Goal: Find specific page/section: Locate a particular part of the current website

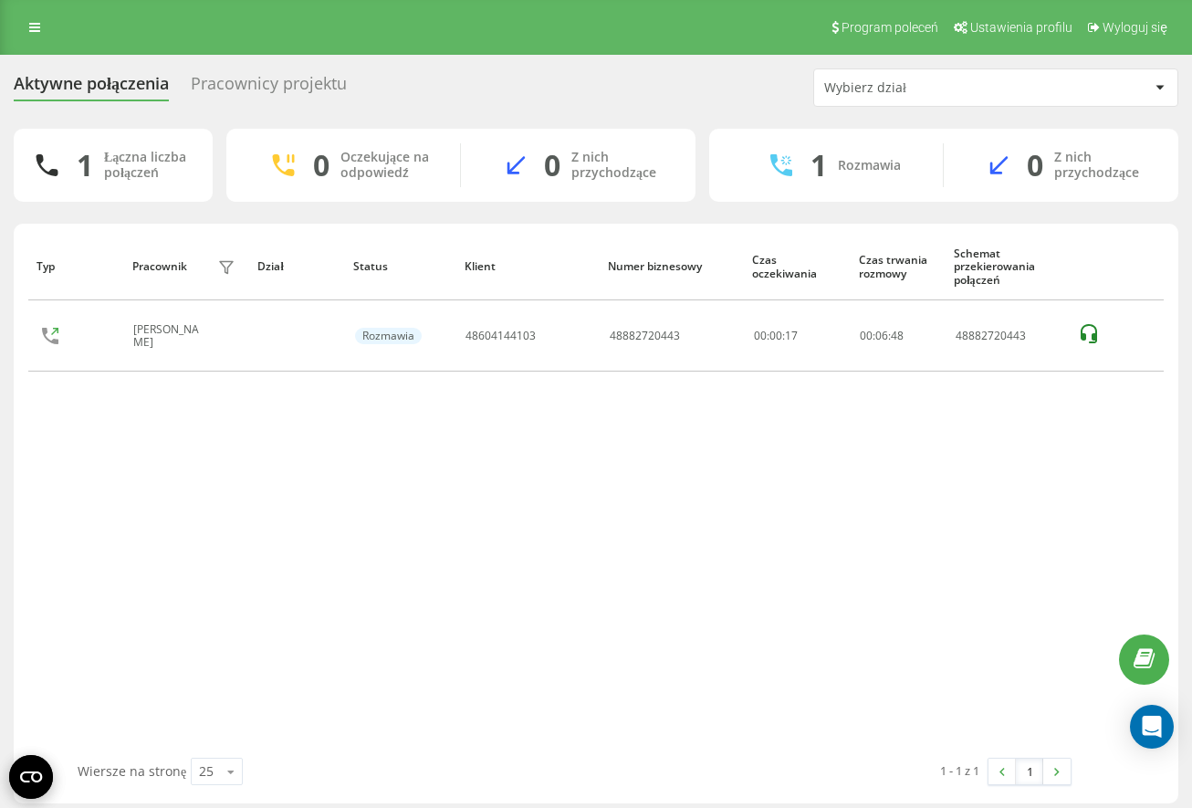
click at [1055, 465] on div "Typ Pracownik filtra Dział Status Klient Numer biznesowy Czas oczekiwania Czas …" at bounding box center [596, 495] width 1136 height 525
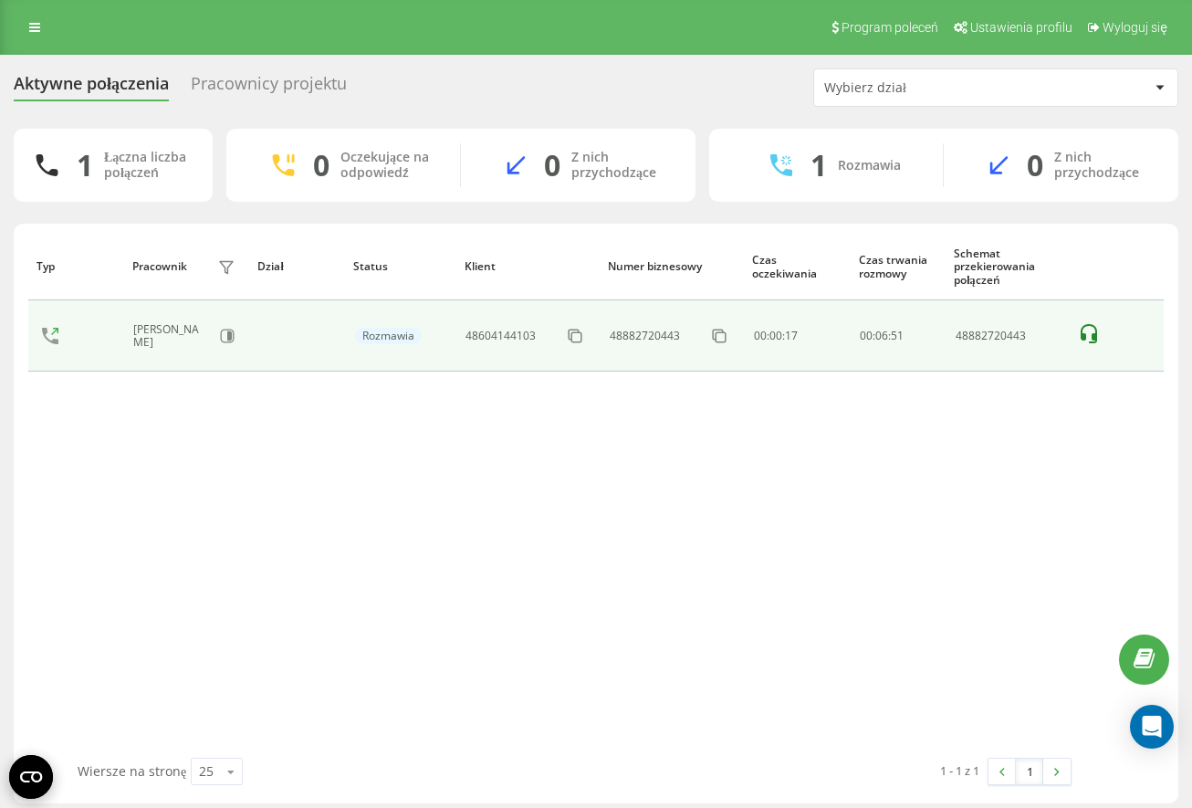
click at [1089, 337] on icon at bounding box center [1089, 334] width 22 height 22
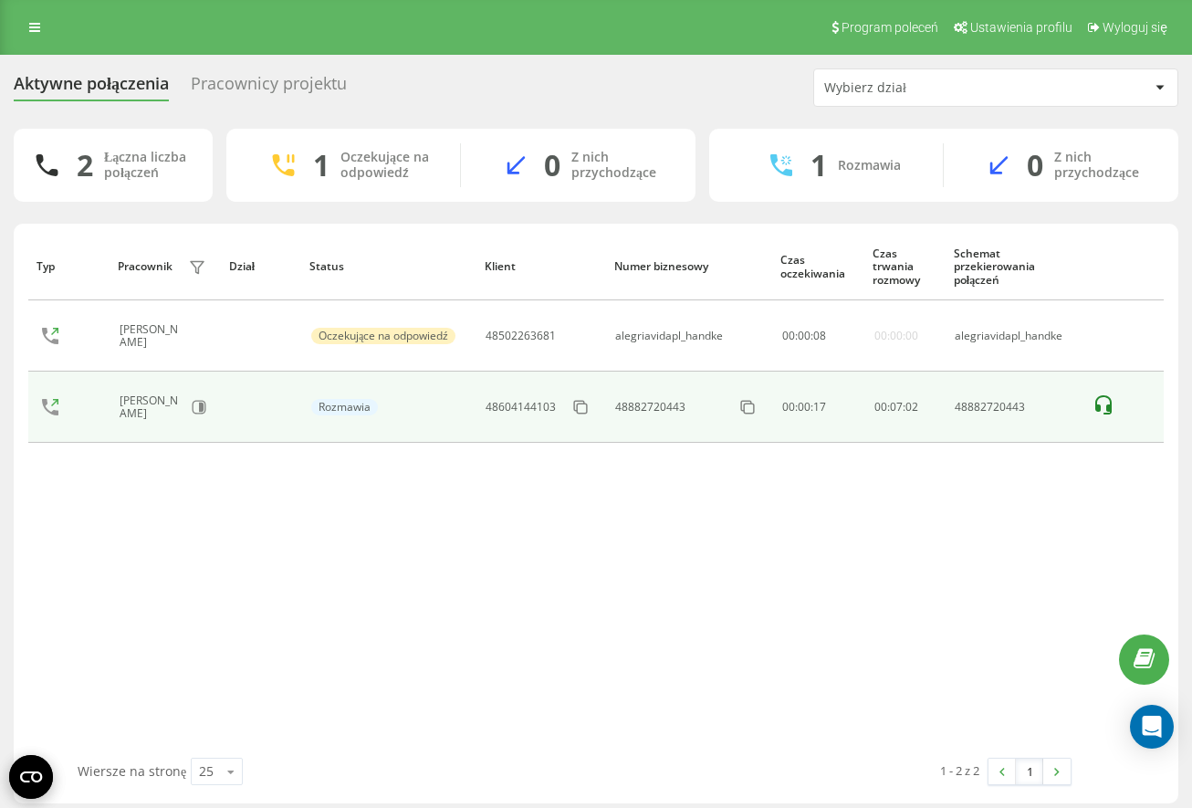
click at [1099, 403] on icon at bounding box center [1104, 405] width 22 height 22
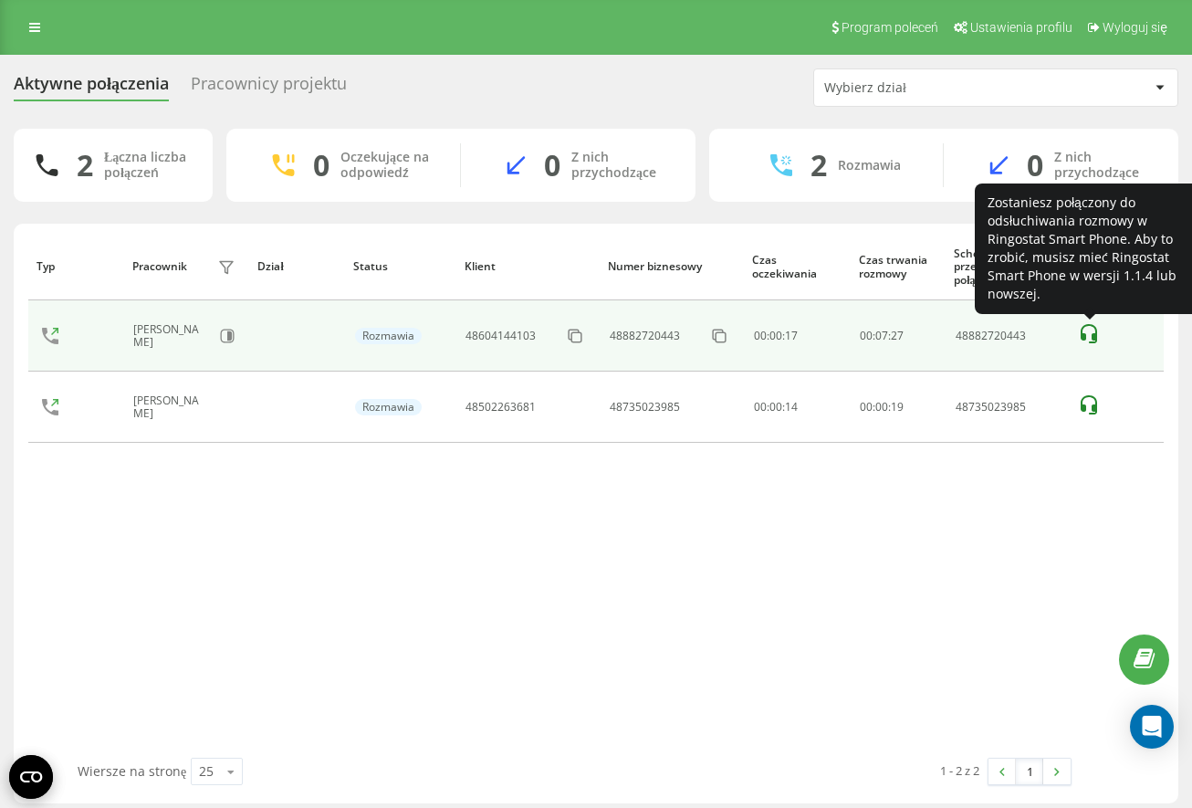
click at [1089, 332] on icon at bounding box center [1089, 334] width 22 height 22
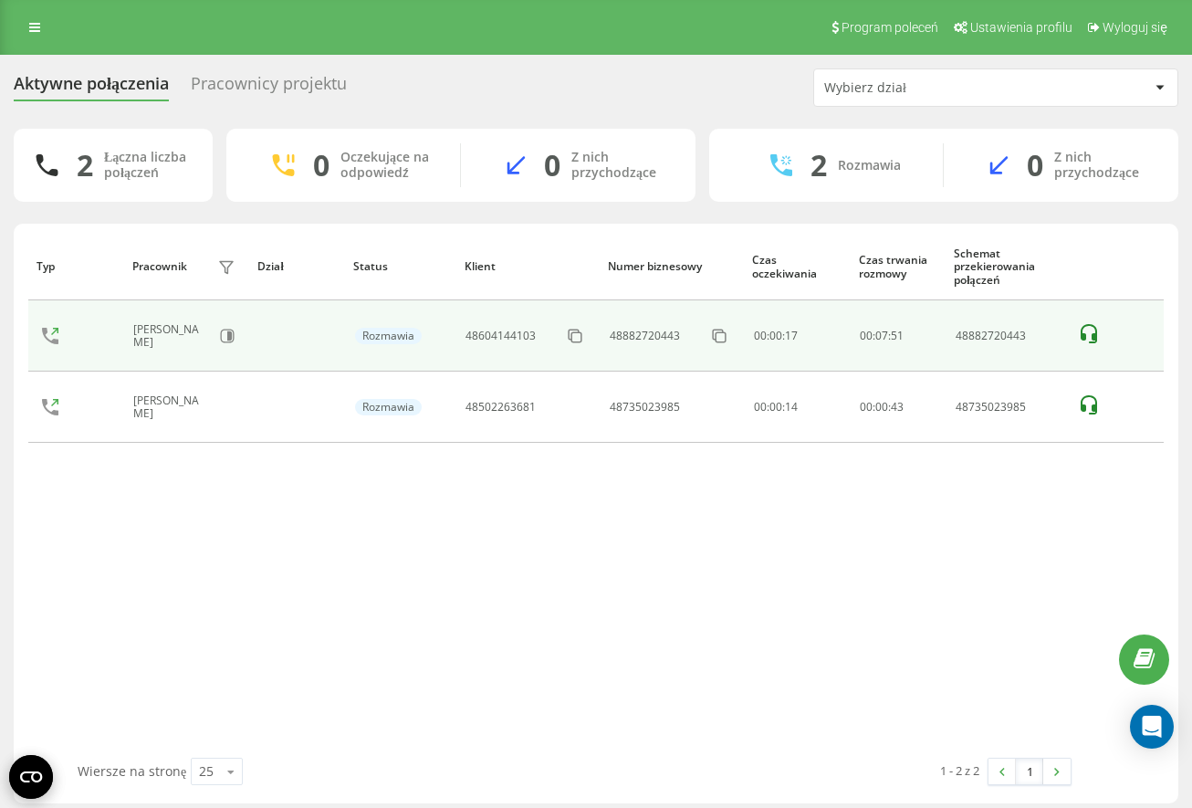
click at [1089, 339] on icon at bounding box center [1089, 334] width 22 height 22
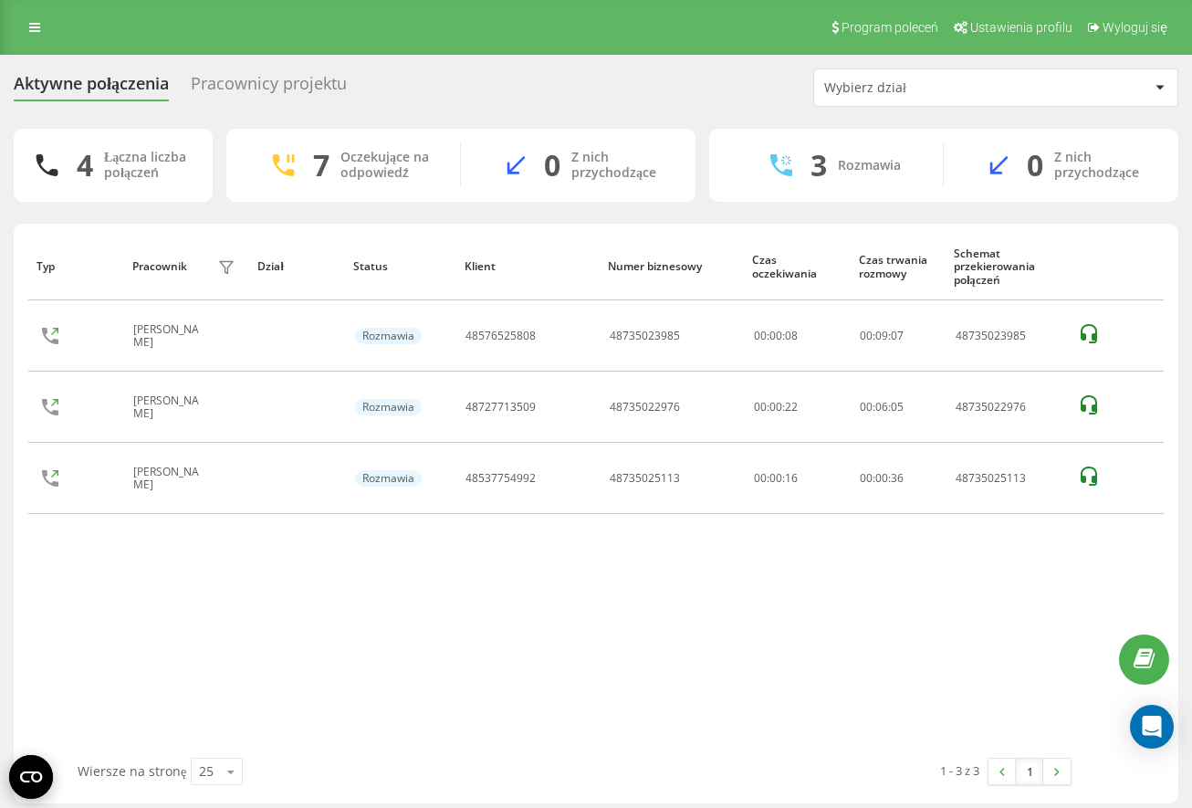
click at [597, 645] on div "Typ Pracownik filtra Dział Status Klient Numer biznesowy Czas oczekiwania Czas …" at bounding box center [596, 495] width 1136 height 525
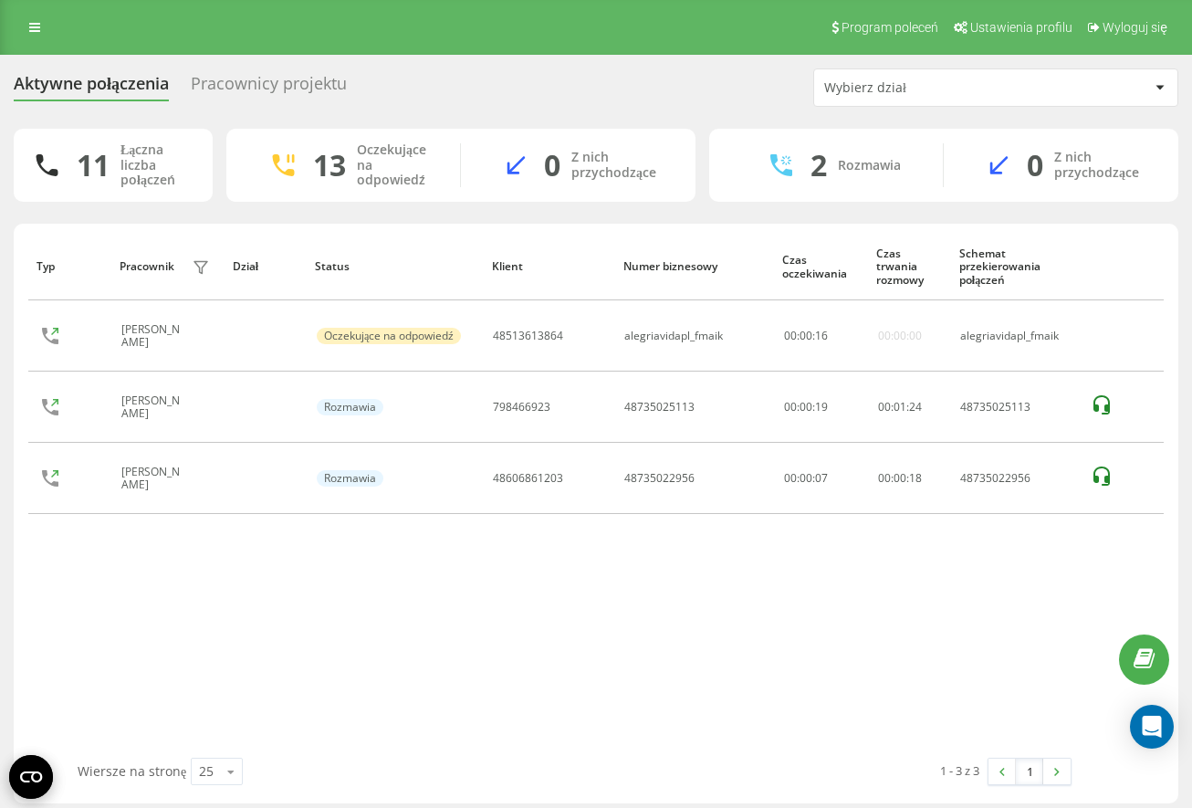
click at [742, 669] on div "Typ Pracownik filtra Dział Status Klient Numer biznesowy Czas oczekiwania Czas …" at bounding box center [596, 495] width 1136 height 525
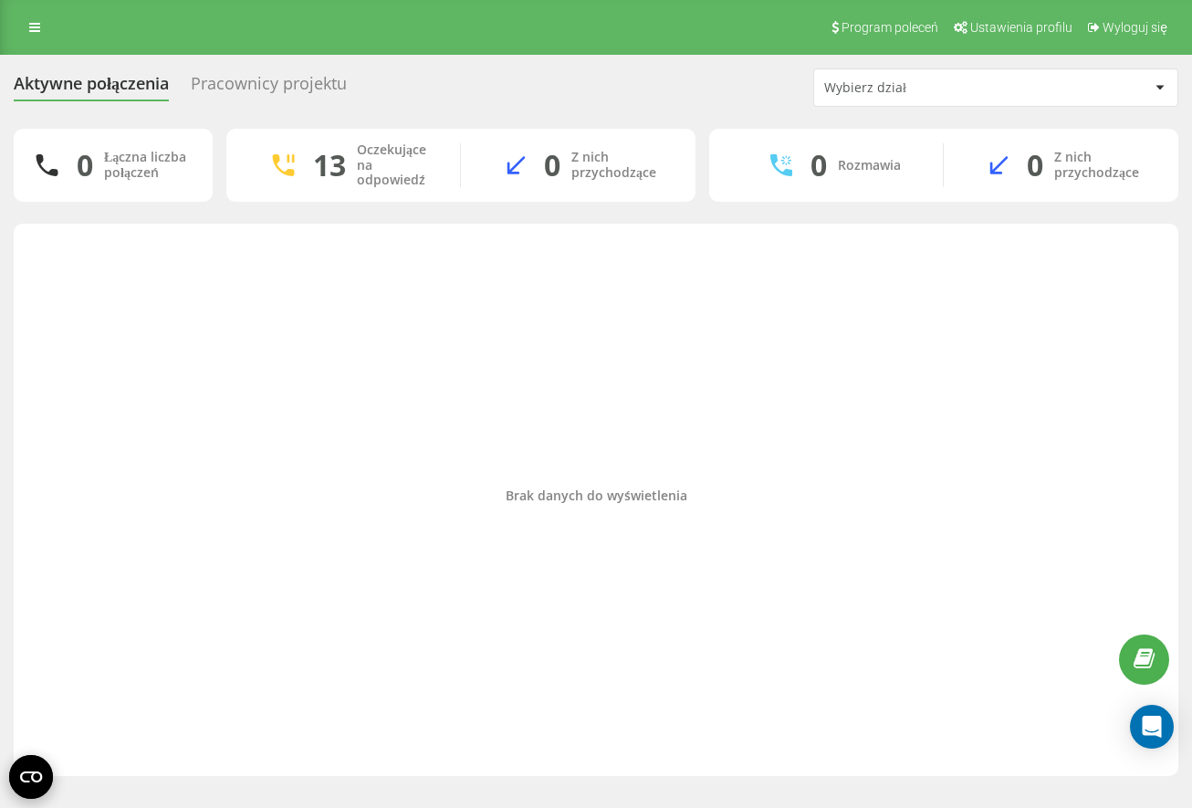
click at [515, 410] on div "Brak danych do wyświetlenia" at bounding box center [596, 495] width 1136 height 525
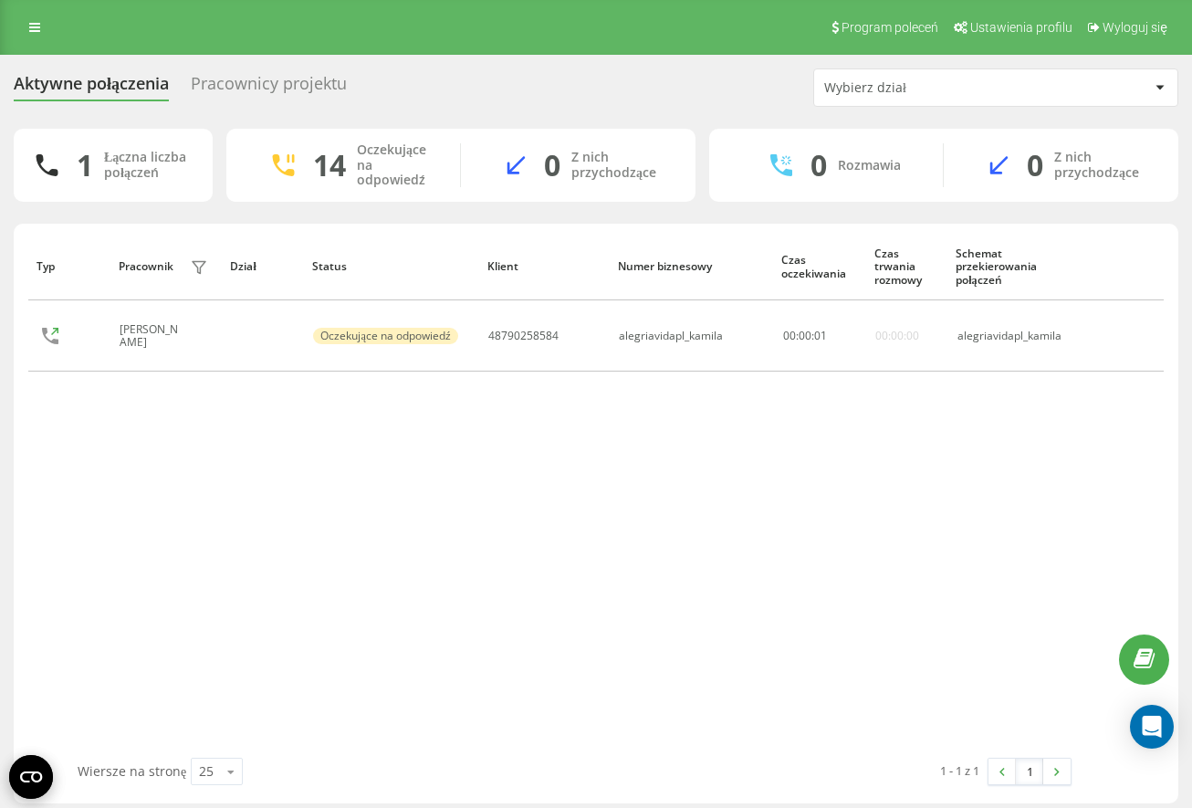
click at [429, 496] on div "Typ Pracownik filtra Dział Status Klient Numer biznesowy Czas oczekiwania Czas …" at bounding box center [596, 495] width 1136 height 525
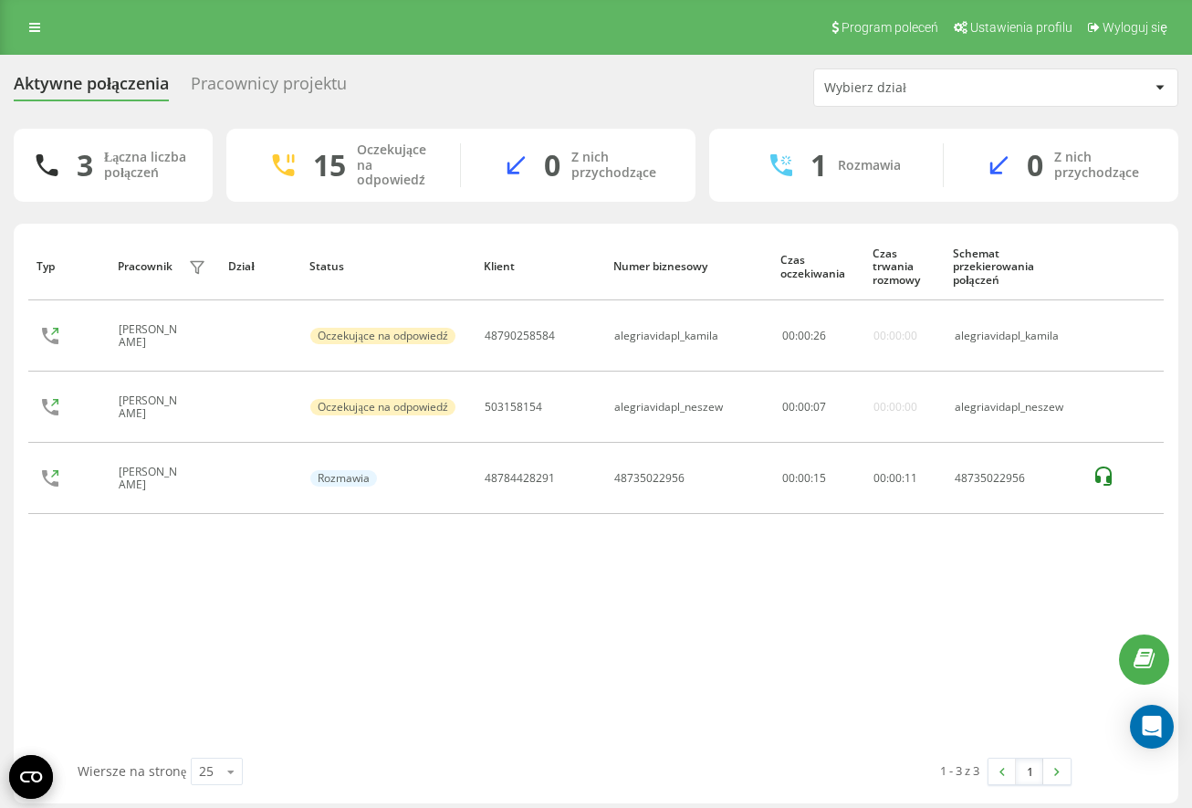
click at [477, 655] on div "Typ Pracownik filtra Dział Status Klient Numer biznesowy Czas oczekiwania Czas …" at bounding box center [596, 495] width 1136 height 525
click at [560, 668] on div "Typ Pracownik filtra Dział Status Klient Numer biznesowy Czas oczekiwania Czas …" at bounding box center [596, 495] width 1136 height 525
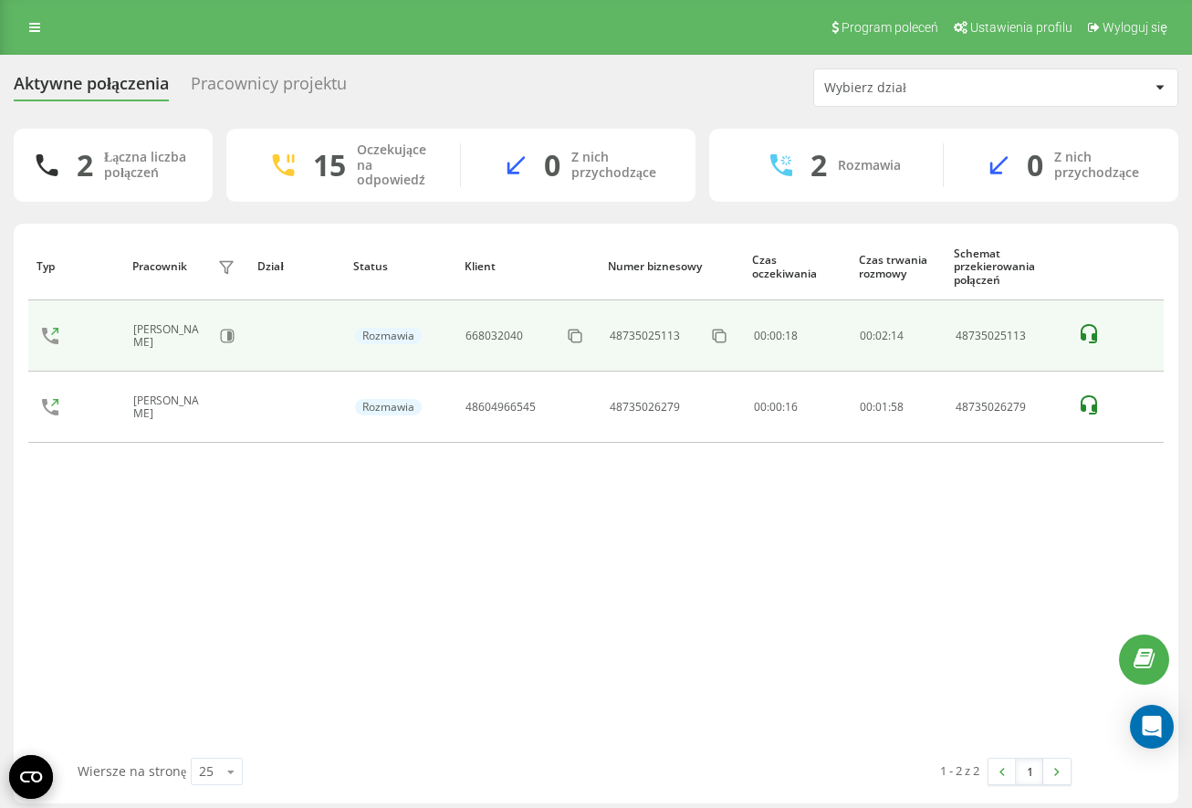
drag, startPoint x: 446, startPoint y: 624, endPoint x: 69, endPoint y: 348, distance: 467.7
click at [425, 604] on div "Typ Pracownik filtra Dział Status Klient Numer biznesowy Czas oczekiwania Czas …" at bounding box center [596, 495] width 1136 height 525
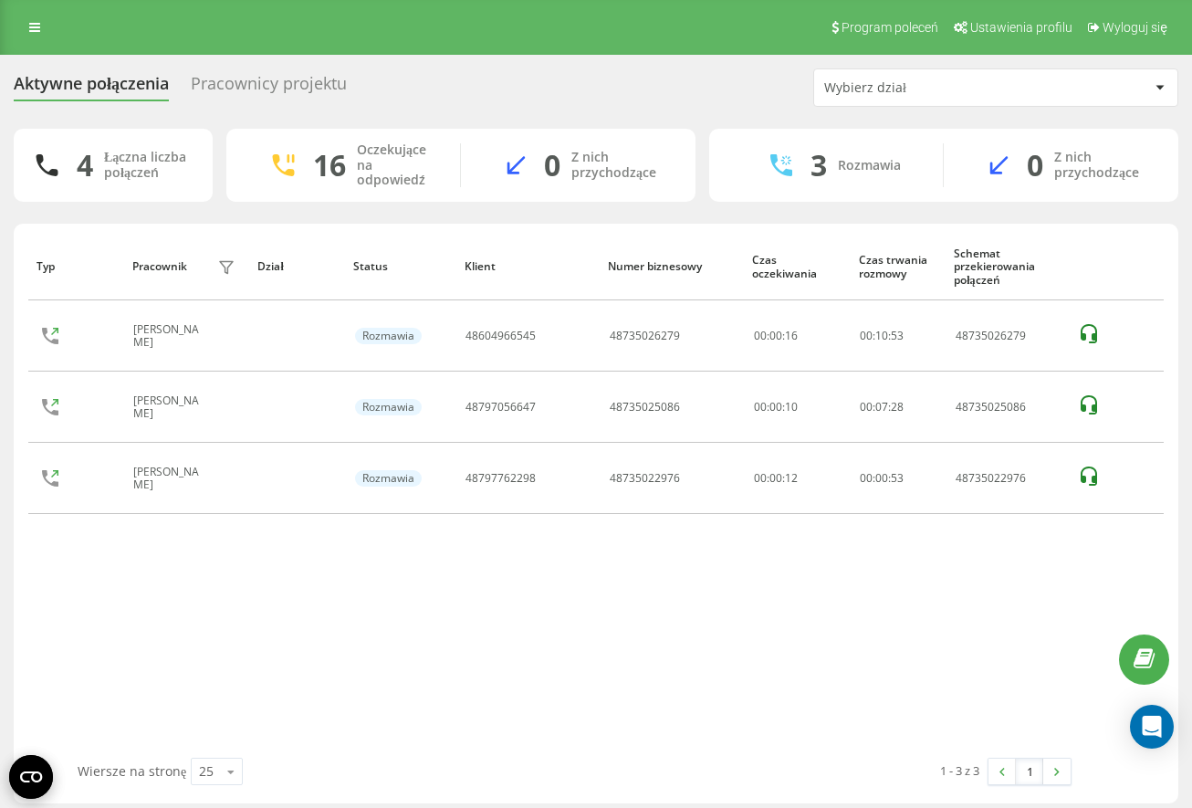
click at [622, 635] on div "Typ Pracownik filtra Dział Status Klient Numer biznesowy Czas oczekiwania Czas …" at bounding box center [596, 495] width 1136 height 525
click at [624, 640] on div "Typ Pracownik filtra Dział Status Klient Numer biznesowy Czas oczekiwania Czas …" at bounding box center [596, 495] width 1136 height 525
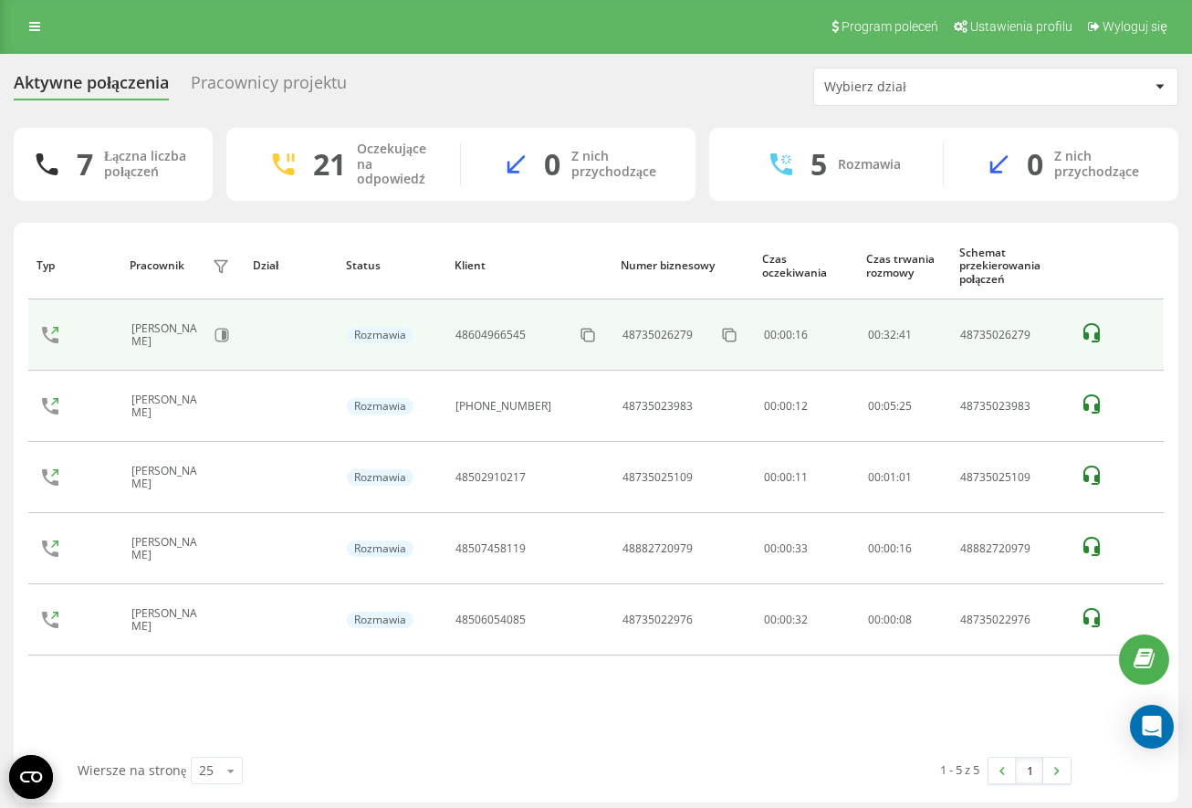
click at [1089, 336] on icon at bounding box center [1092, 333] width 22 height 22
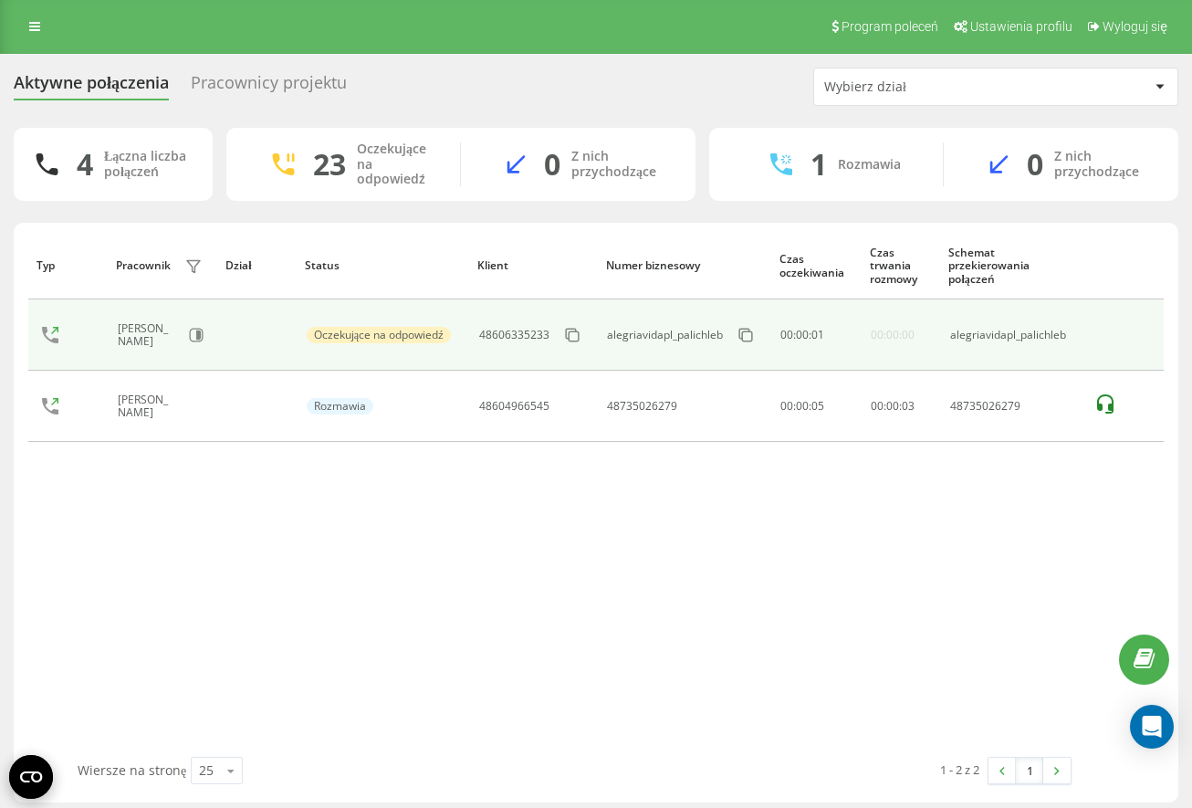
click at [1090, 333] on td at bounding box center [1124, 334] width 79 height 71
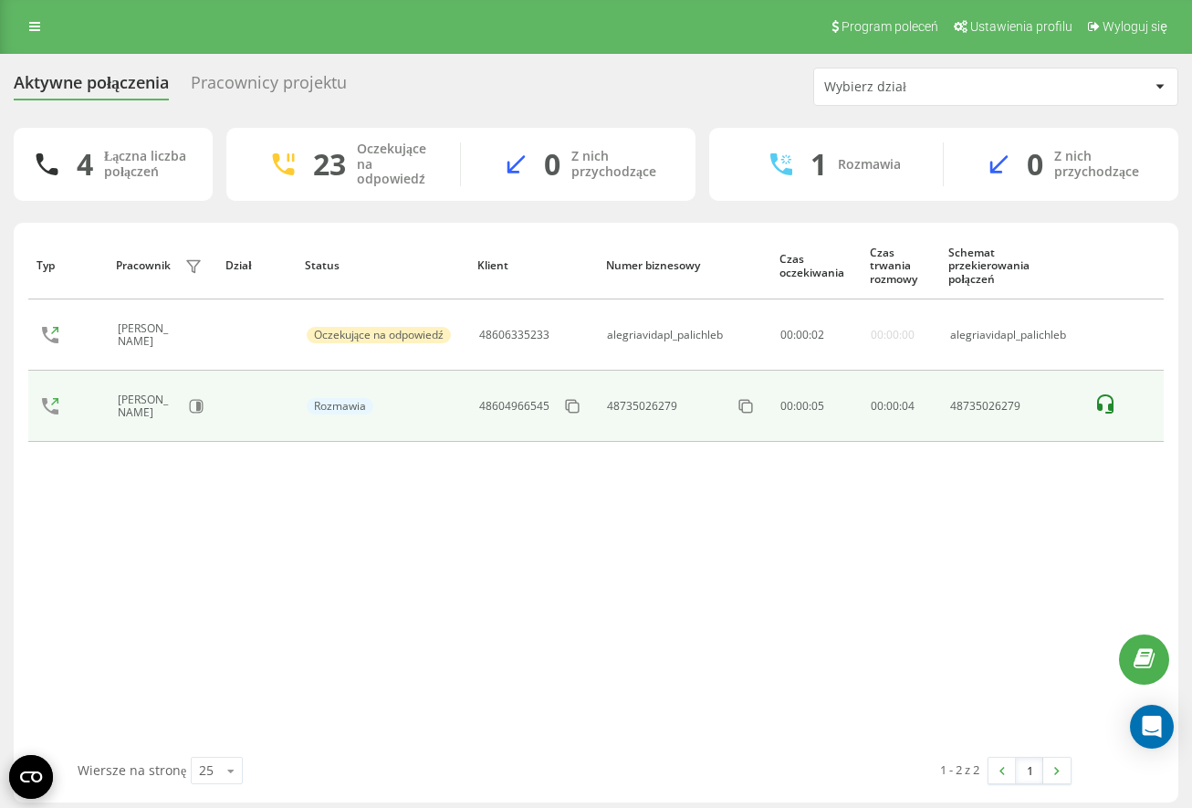
click at [1099, 397] on icon at bounding box center [1106, 405] width 22 height 22
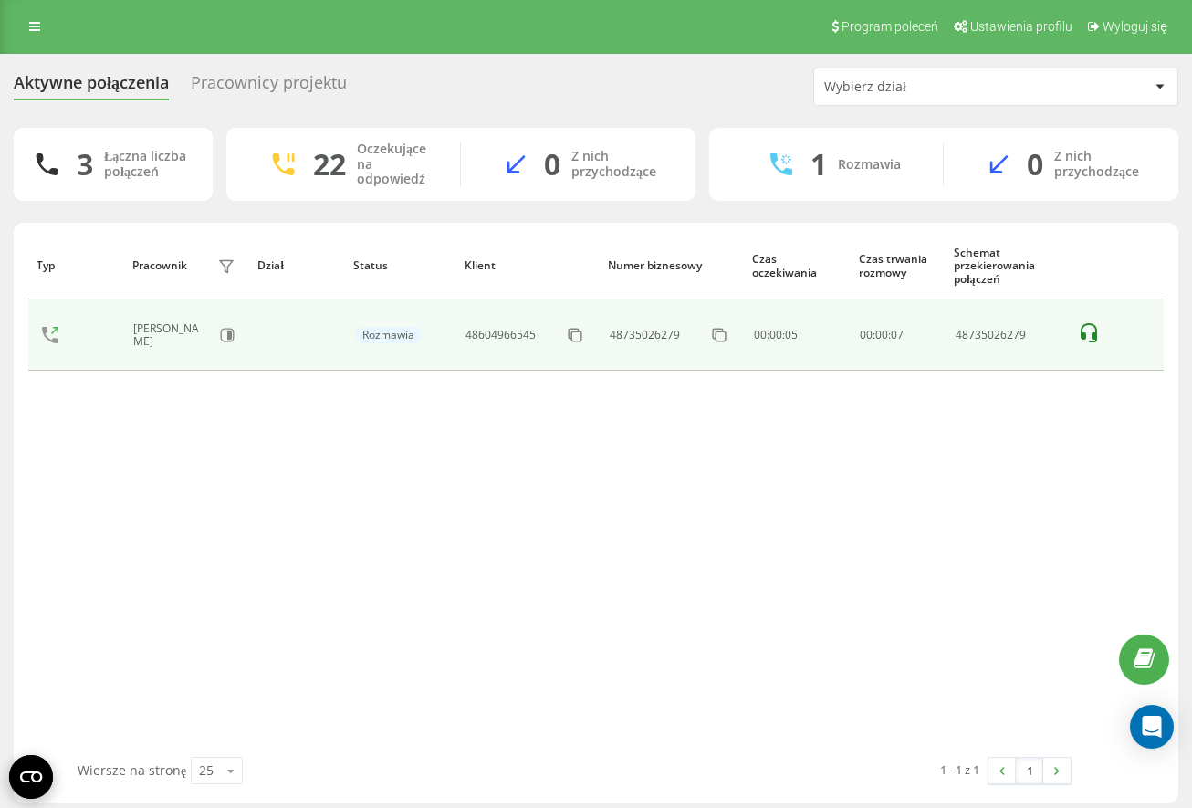
click at [1096, 331] on icon at bounding box center [1089, 333] width 22 height 22
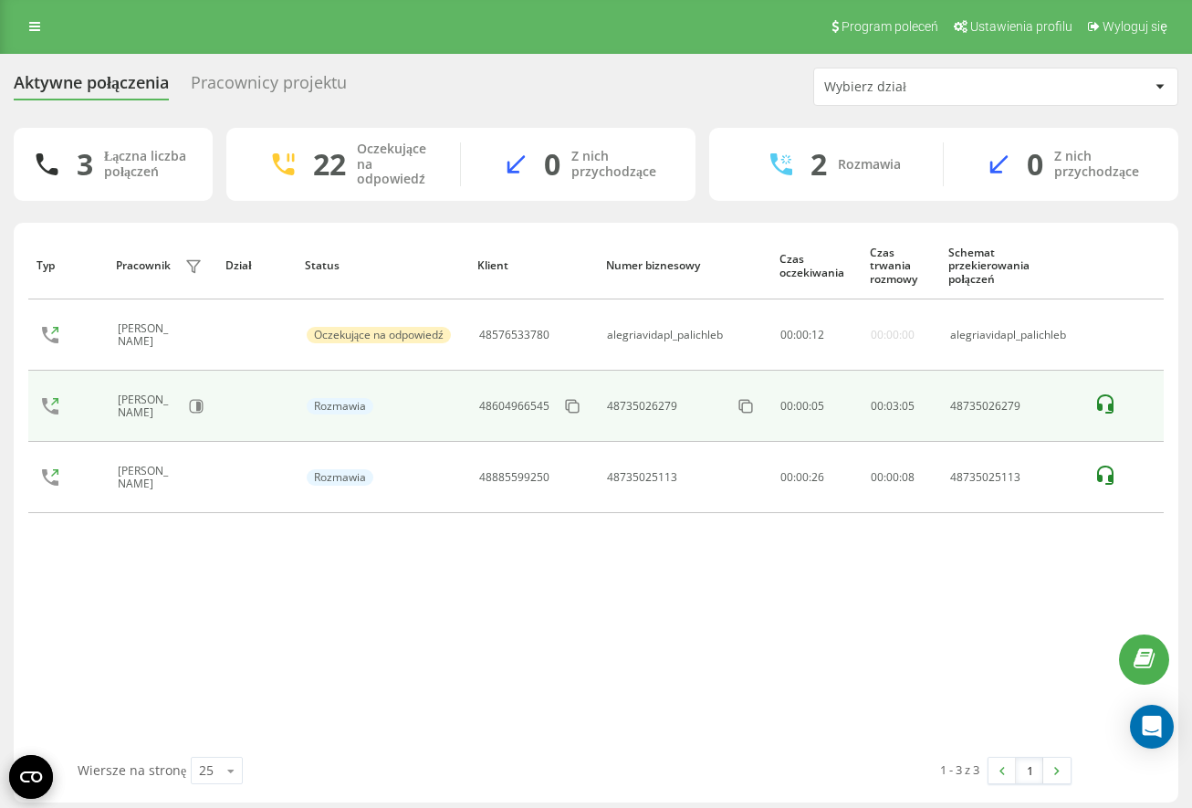
click at [1099, 405] on icon at bounding box center [1106, 405] width 22 height 22
